Goal: Task Accomplishment & Management: Manage account settings

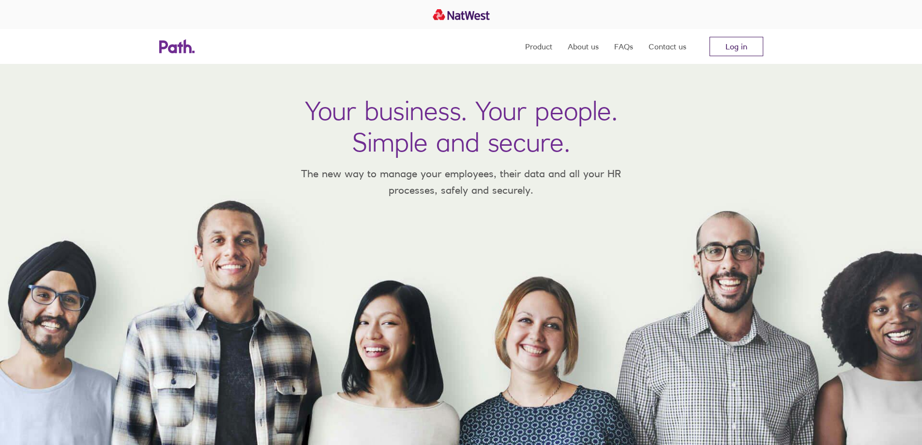
click at [730, 43] on link "Log in" at bounding box center [736, 46] width 54 height 19
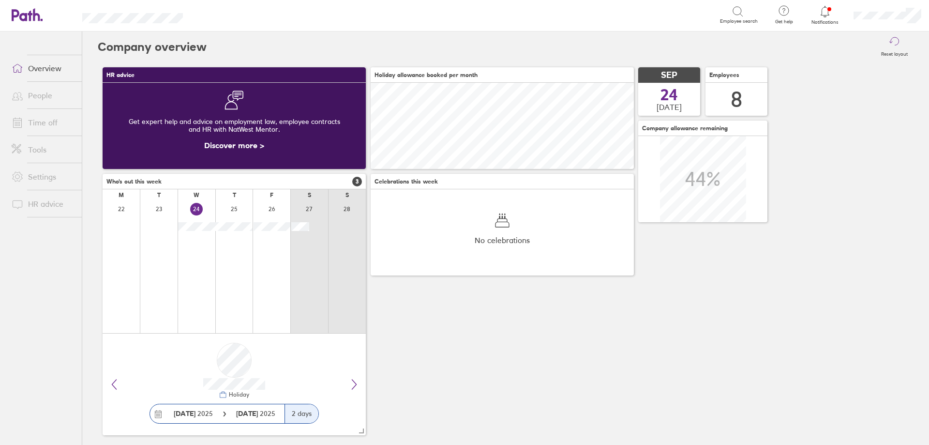
scroll to position [86, 86]
click at [811, 16] on div at bounding box center [825, 12] width 31 height 14
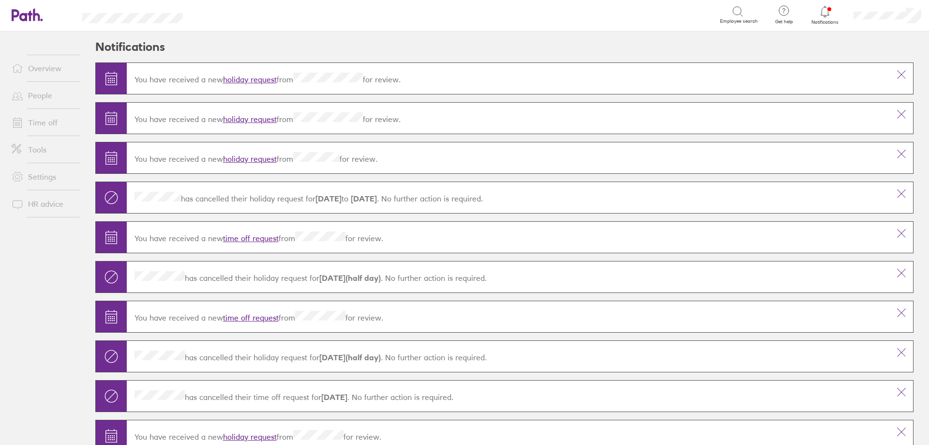
click at [256, 79] on link "holiday request" at bounding box center [250, 80] width 54 height 10
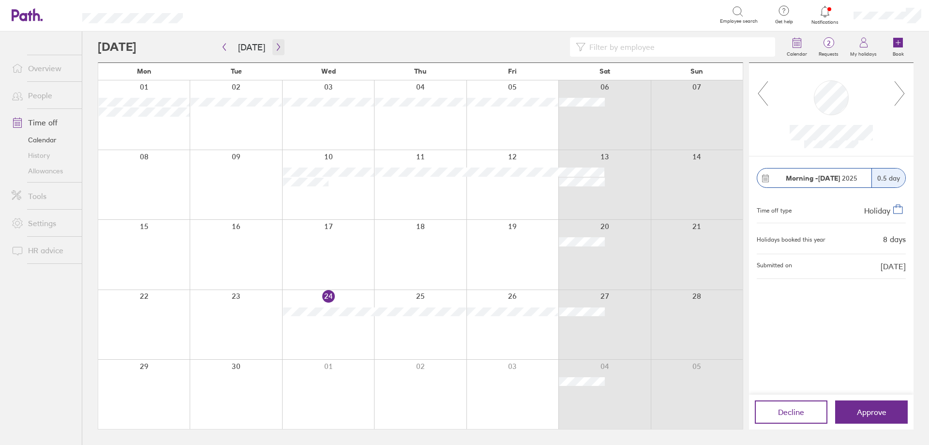
click at [275, 47] on icon "button" at bounding box center [278, 47] width 7 height 8
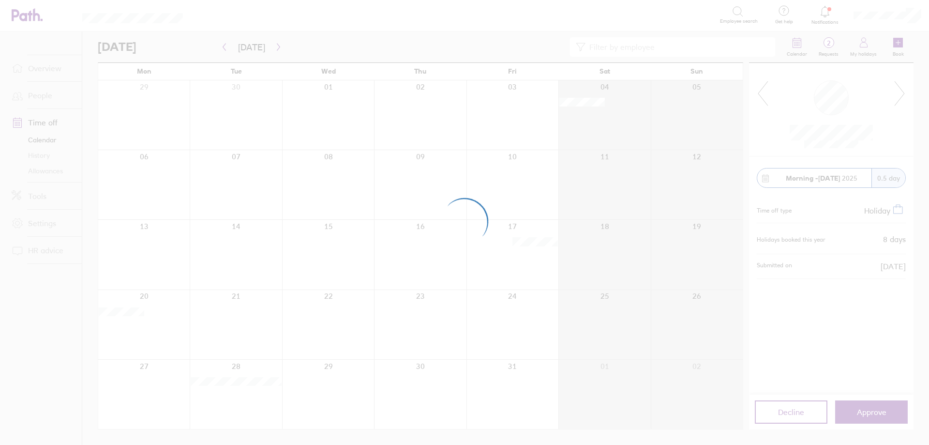
click at [275, 47] on div at bounding box center [464, 222] width 929 height 445
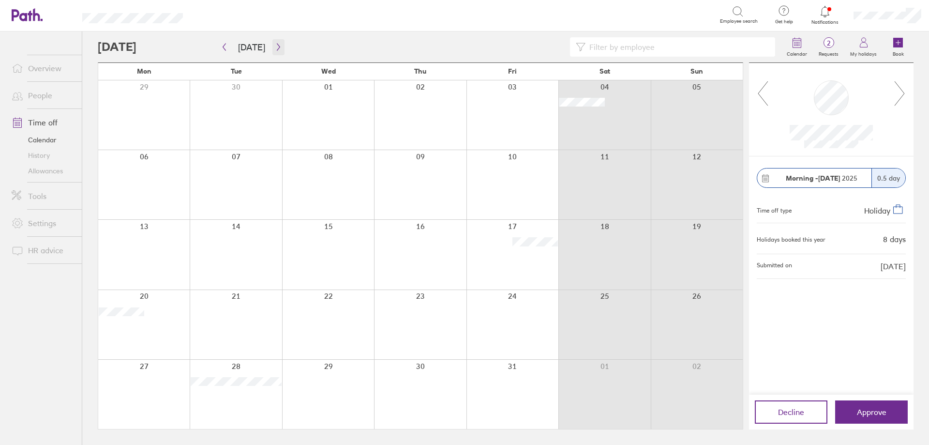
click at [275, 48] on icon "button" at bounding box center [278, 47] width 7 height 8
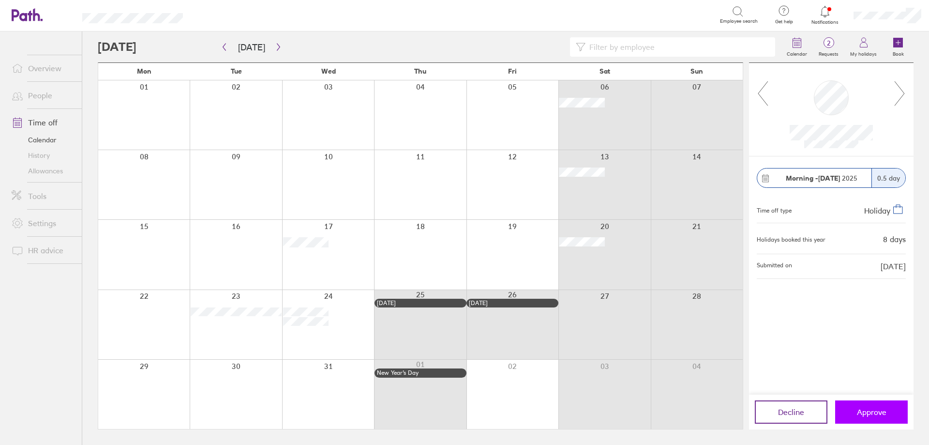
click at [865, 416] on span "Approve" at bounding box center [872, 411] width 30 height 9
click at [866, 419] on button "Approve" at bounding box center [871, 411] width 73 height 23
